Goal: Task Accomplishment & Management: Complete application form

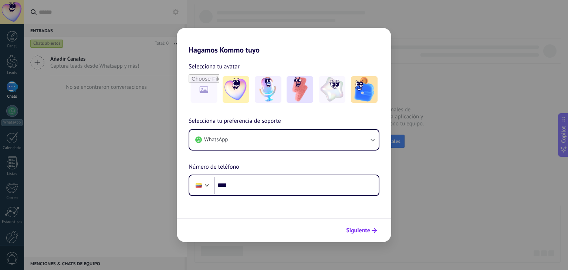
click at [365, 229] on span "Siguiente" at bounding box center [358, 230] width 24 height 5
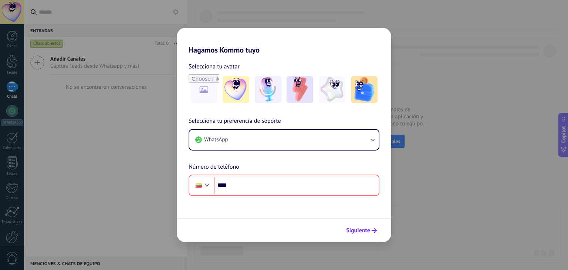
click at [363, 230] on span "Siguiente" at bounding box center [358, 230] width 24 height 5
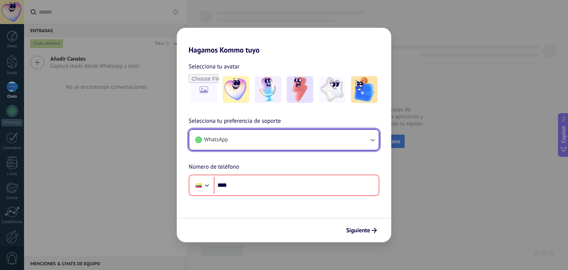
click at [353, 141] on button "WhatsApp" at bounding box center [283, 140] width 189 height 20
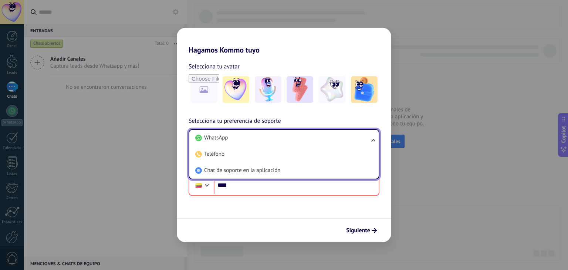
click at [419, 52] on div "Hagamos Kommo tuyo Selecciona tu avatar Selecciona tu preferencia de soporte Wh…" at bounding box center [284, 135] width 568 height 270
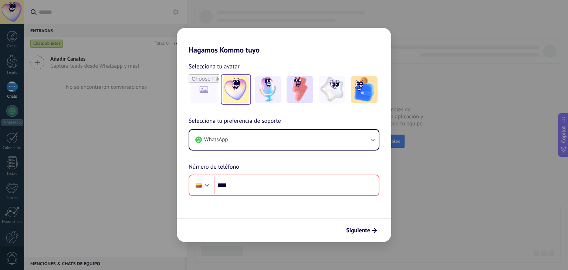
click at [238, 88] on img at bounding box center [236, 89] width 27 height 27
click at [262, 89] on img at bounding box center [268, 89] width 27 height 27
click at [449, 51] on div "Hagamos Kommo tuyo Selecciona tu avatar Restablecer Selecciona tu preferencia d…" at bounding box center [284, 135] width 568 height 270
